Goal: Navigation & Orientation: Find specific page/section

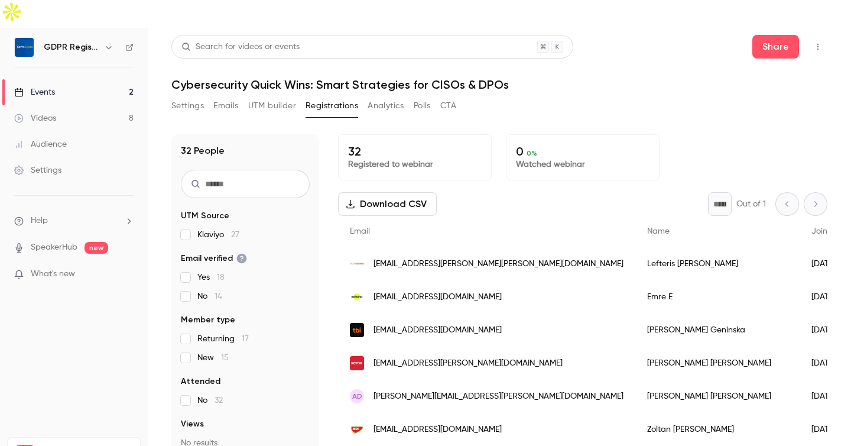
click at [566, 96] on div "Settings Emails UTM builder Registrations Analytics Polls CTA" at bounding box center [499, 108] width 656 height 24
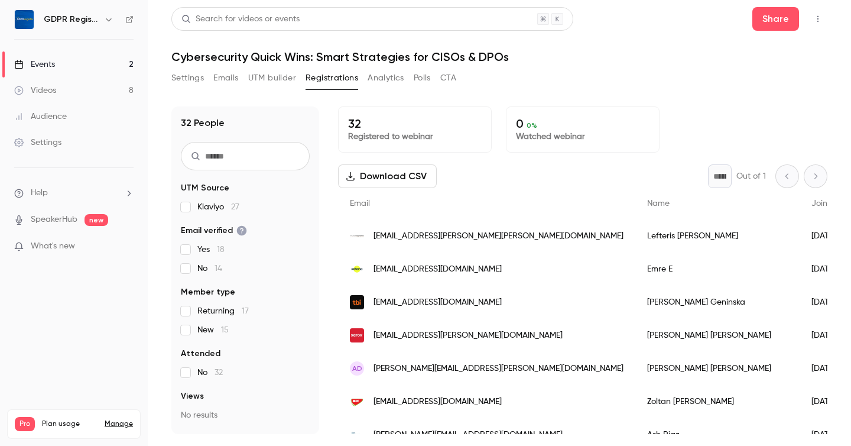
click at [638, 69] on div "Settings Emails UTM builder Registrations Analytics Polls CTA" at bounding box center [499, 81] width 656 height 24
click at [630, 49] on header "Search for videos or events Share Cybersecurity Quick Wins: Smart Strategies fo…" at bounding box center [499, 35] width 656 height 57
click at [385, 71] on button "Analytics" at bounding box center [386, 78] width 37 height 19
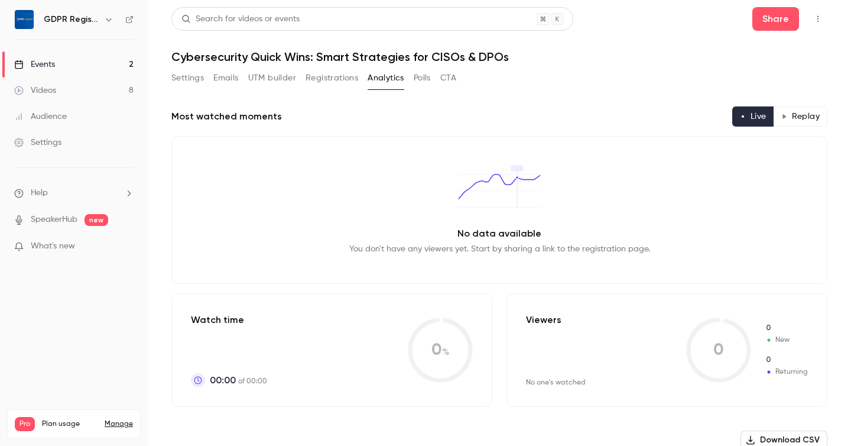
click at [427, 81] on button "Polls" at bounding box center [422, 78] width 17 height 19
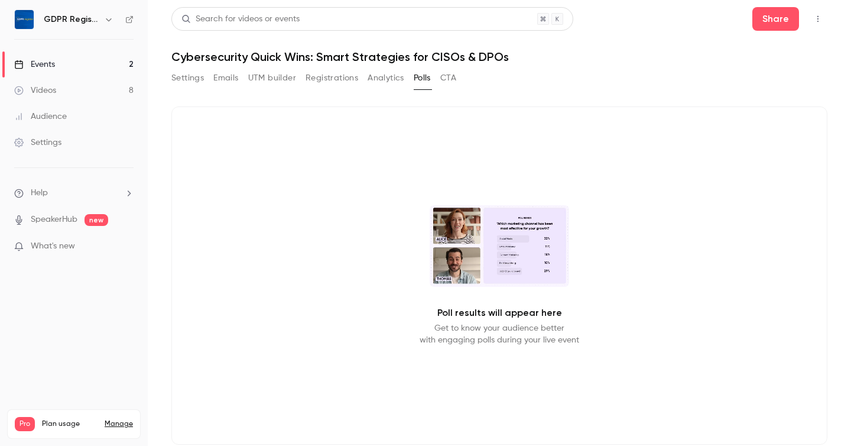
click at [452, 81] on button "CTA" at bounding box center [448, 78] width 16 height 19
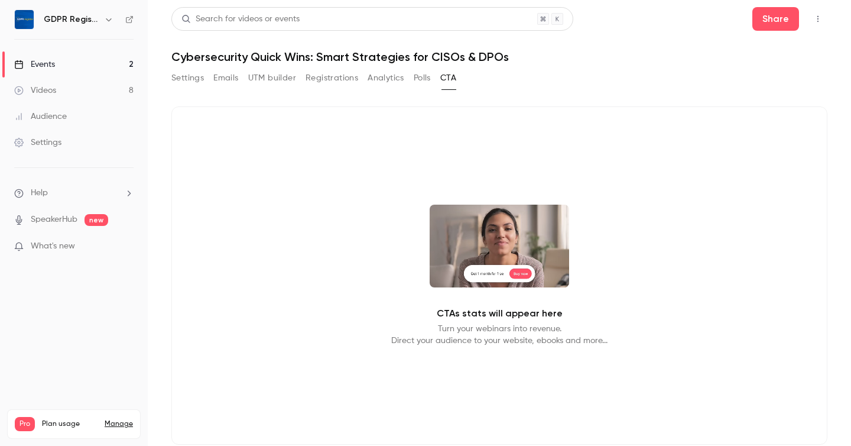
click at [328, 77] on button "Registrations" at bounding box center [331, 78] width 53 height 19
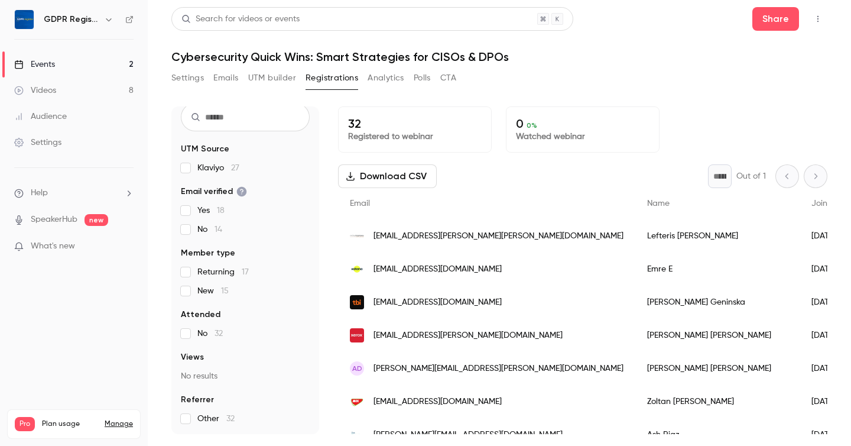
click at [186, 76] on button "Settings" at bounding box center [187, 78] width 32 height 19
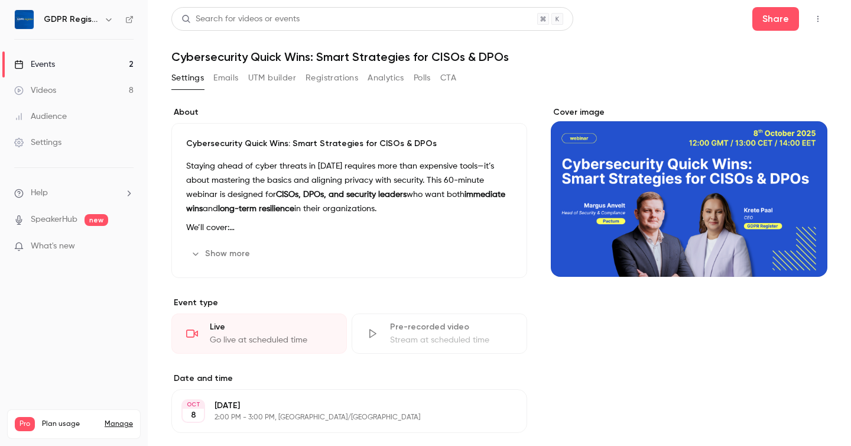
click at [230, 79] on button "Emails" at bounding box center [225, 78] width 25 height 19
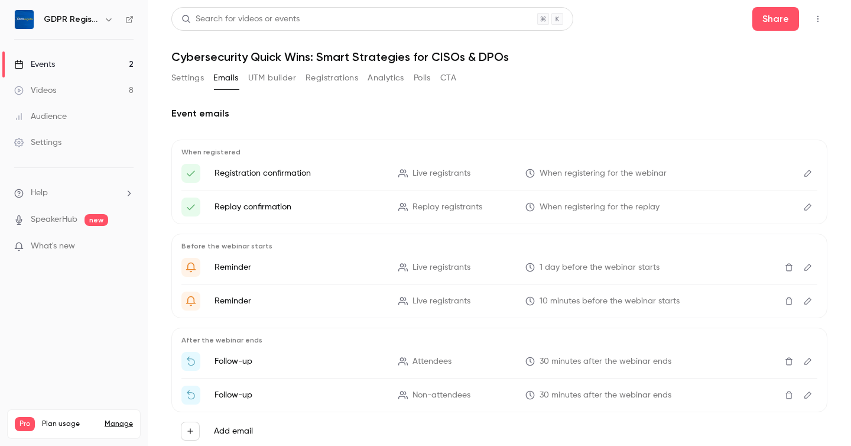
scroll to position [35, 0]
